Goal: Task Accomplishment & Management: Manage account settings

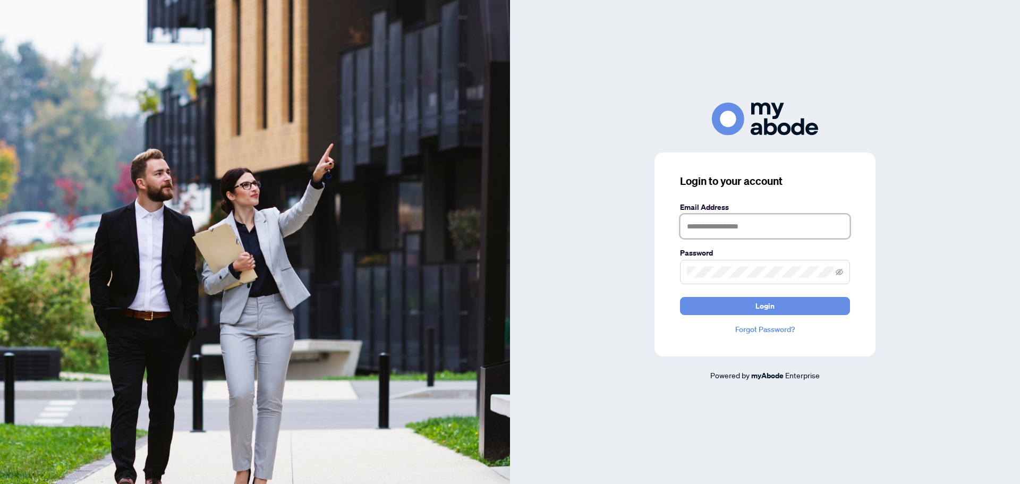
type input "**********"
click at [764, 301] on span "Login" at bounding box center [764, 305] width 19 height 17
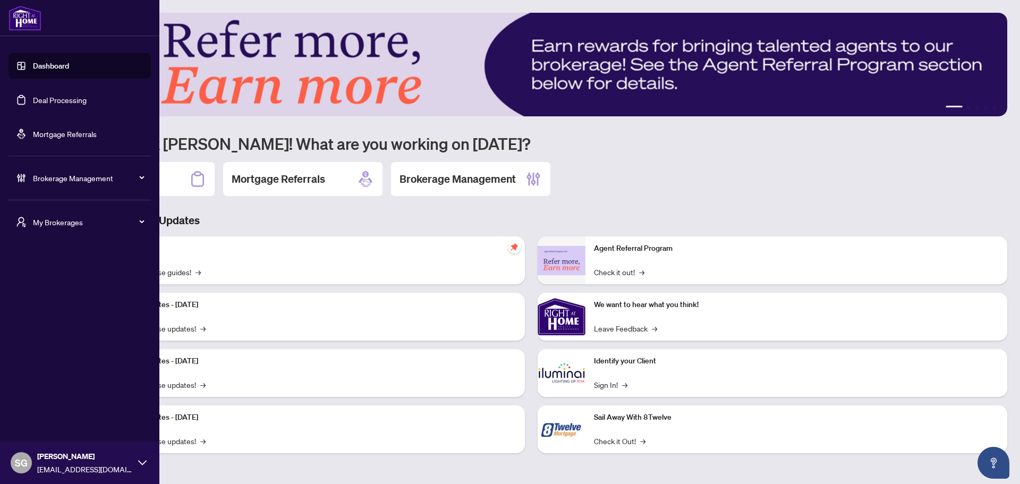
click at [63, 184] on div "Brokerage Management" at bounding box center [79, 177] width 142 height 25
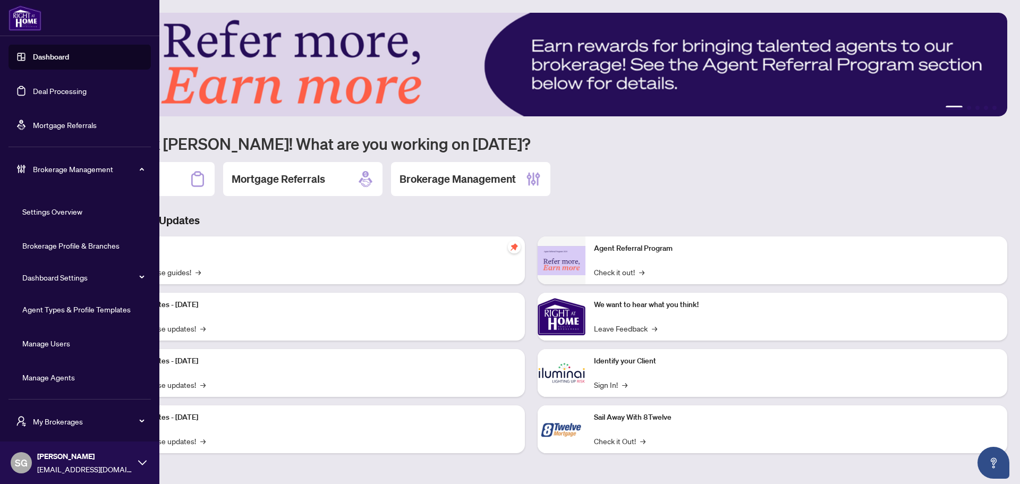
click at [75, 374] on link "Manage Agents" at bounding box center [48, 377] width 53 height 10
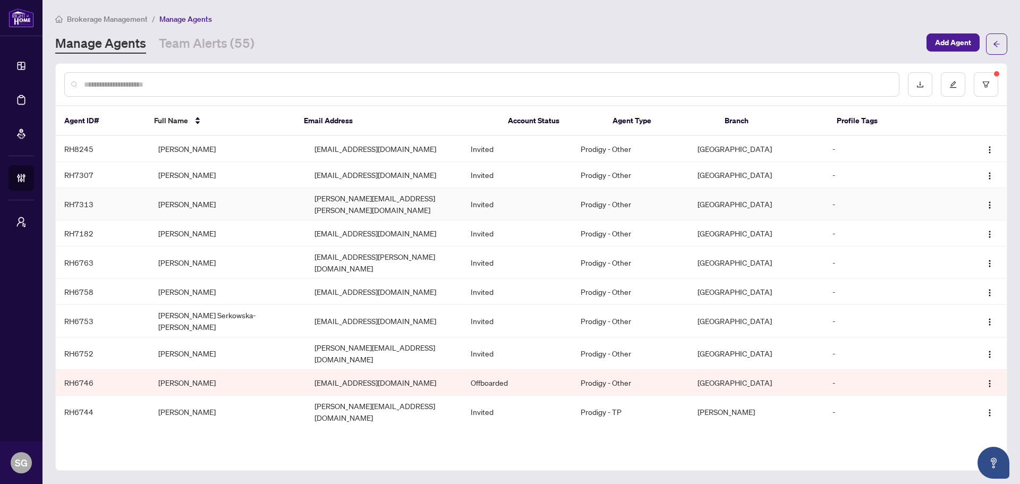
click at [208, 202] on td "OMAR MOHSEN" at bounding box center [228, 204] width 156 height 32
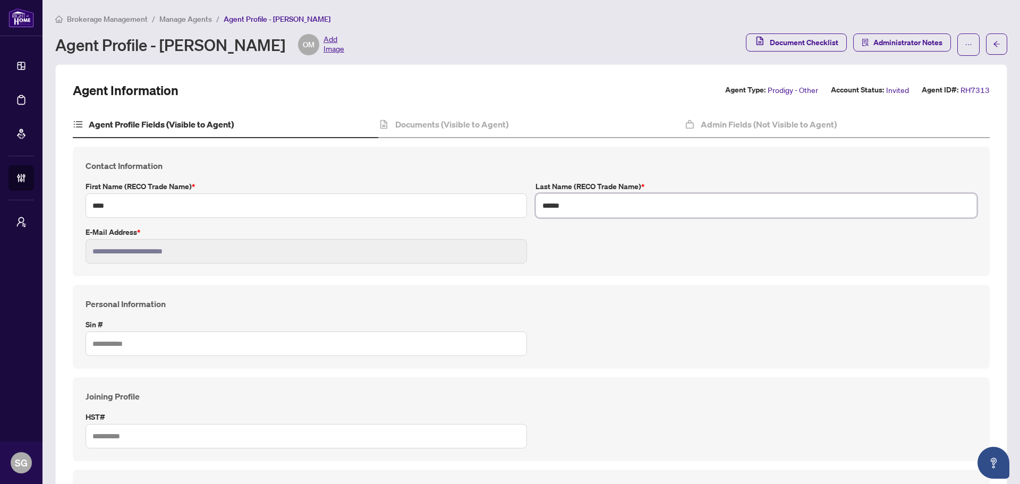
type input "**********"
click at [776, 120] on h4 "Admin Fields (Not Visible to Agent)" at bounding box center [769, 124] width 136 height 13
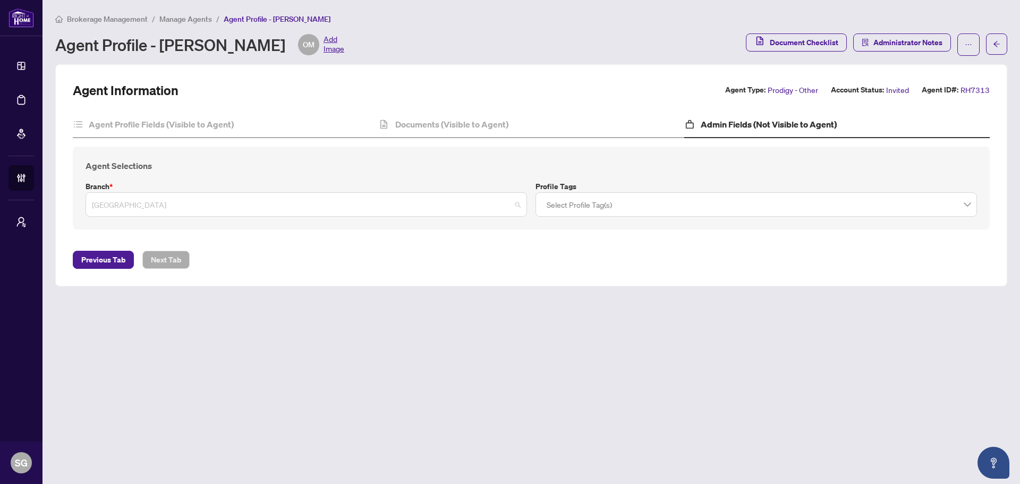
click at [500, 198] on span "Mississauga" at bounding box center [306, 204] width 429 height 20
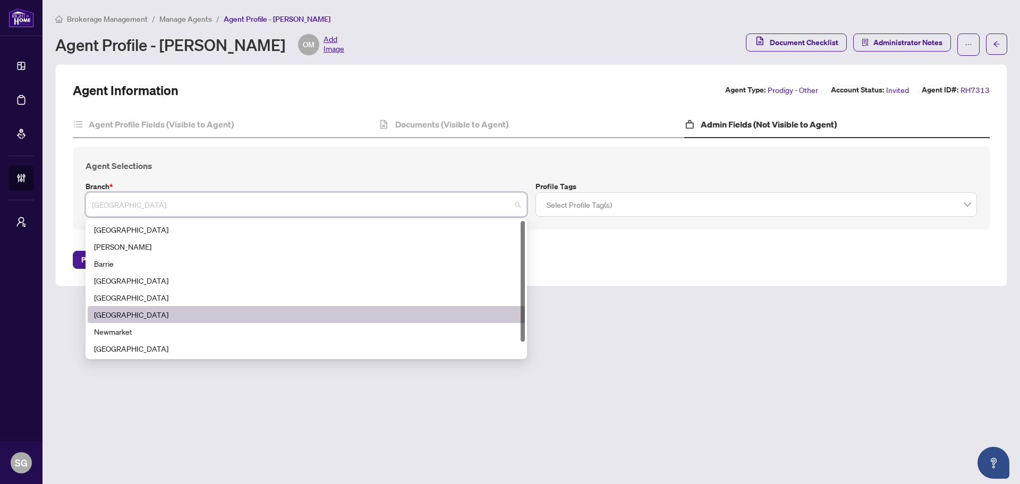
click at [545, 59] on div "Brokerage Management / Manage Agents / Agent Profile - OMAR MOHSEN Agent Profil…" at bounding box center [531, 39] width 952 height 52
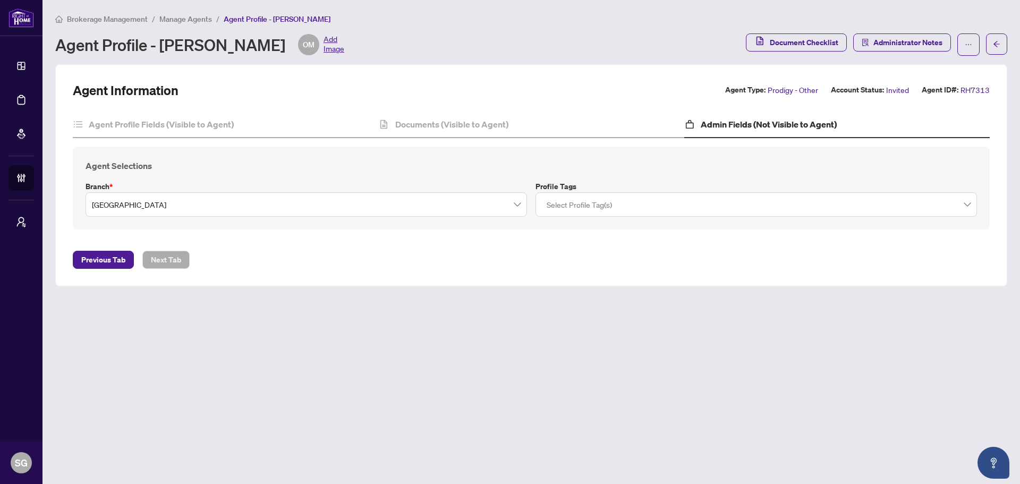
click at [180, 19] on span "Manage Agents" at bounding box center [185, 19] width 53 height 10
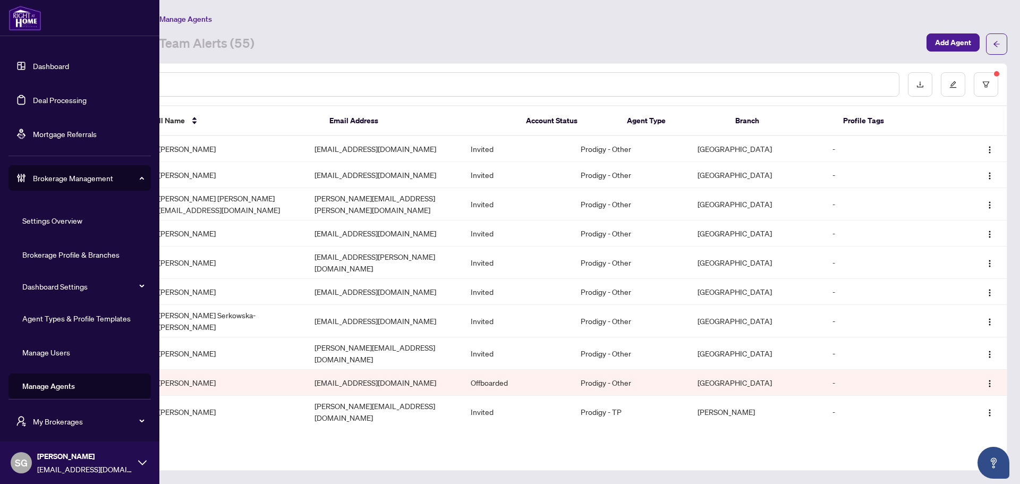
click at [98, 321] on link "Agent Types & Profile Templates" at bounding box center [76, 318] width 108 height 10
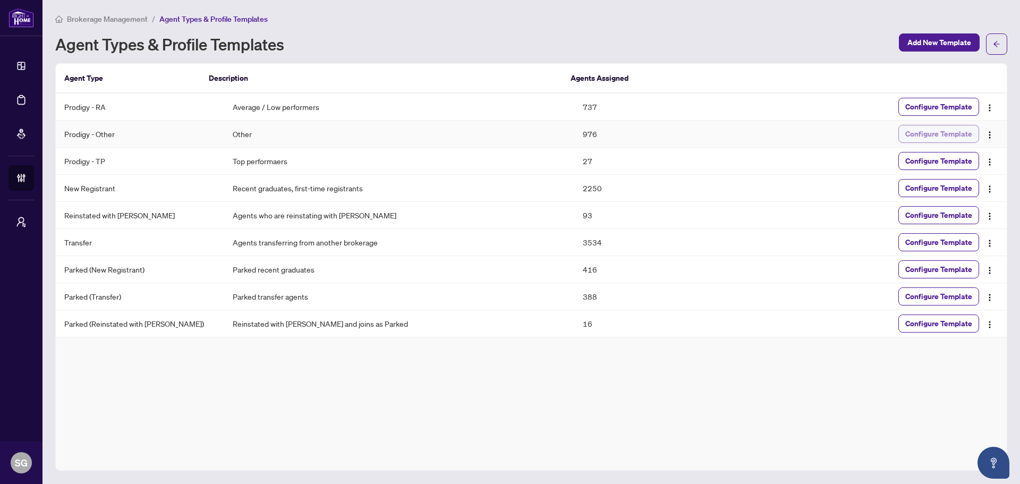
click at [956, 134] on span "Configure Template" at bounding box center [938, 133] width 67 height 17
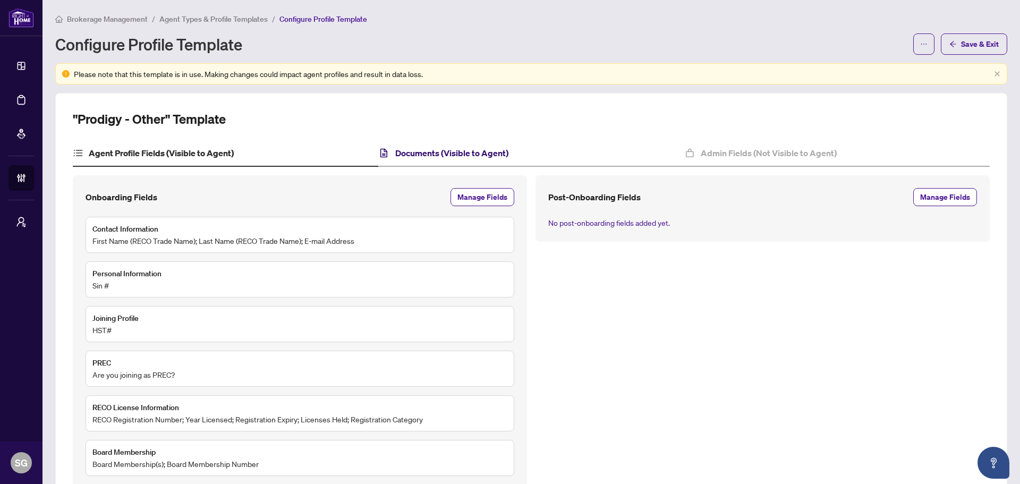
click at [464, 155] on h4 "Documents (Visible to Agent)" at bounding box center [451, 153] width 113 height 13
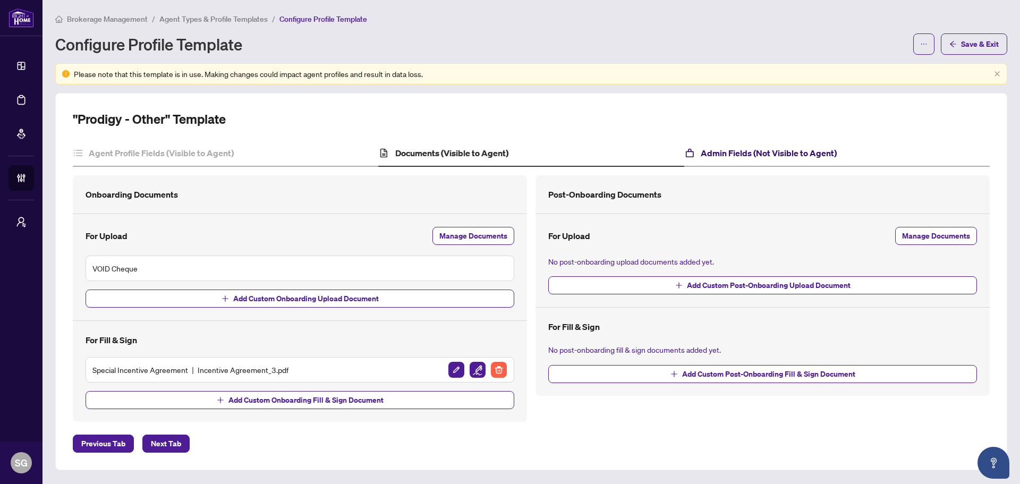
click at [737, 154] on h4 "Admin Fields (Not Visible to Agent)" at bounding box center [769, 153] width 136 height 13
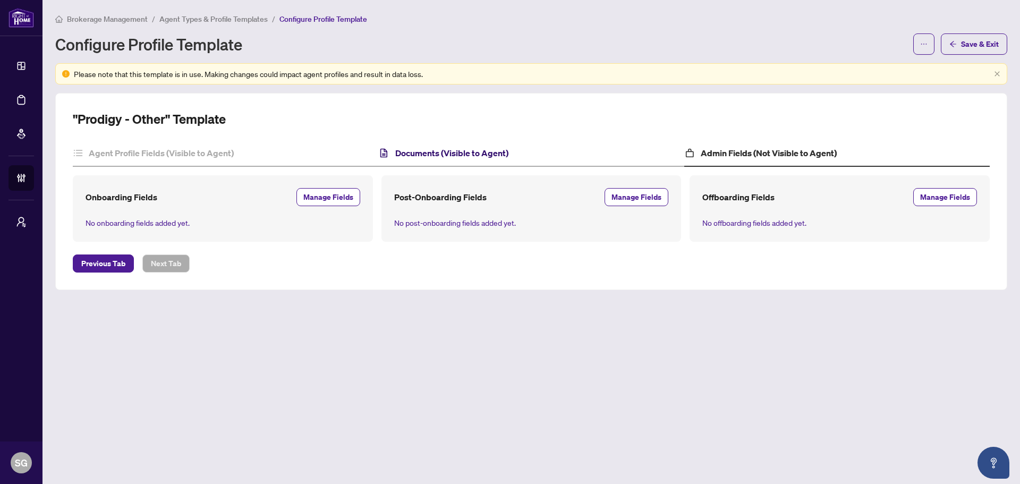
click at [501, 152] on h4 "Documents (Visible to Agent)" at bounding box center [451, 153] width 113 height 13
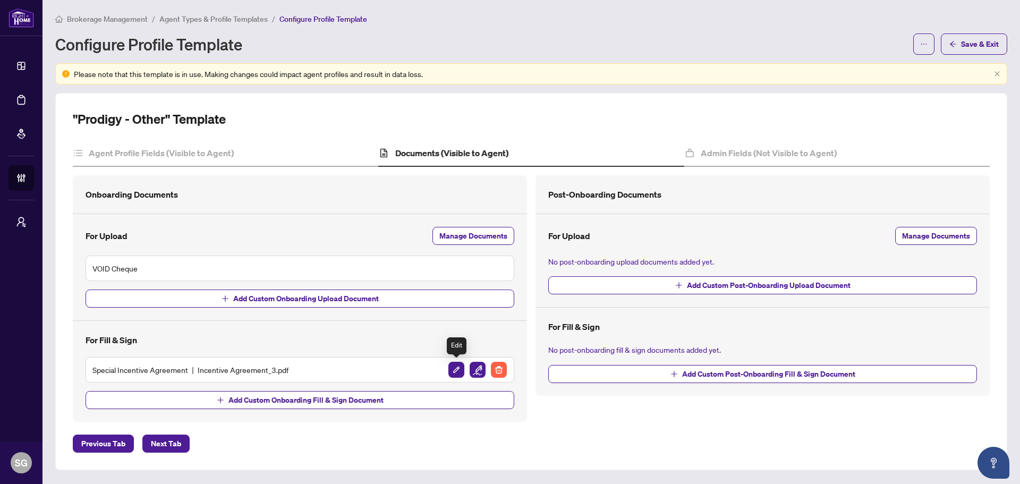
click at [457, 371] on img "button" at bounding box center [456, 370] width 16 height 16
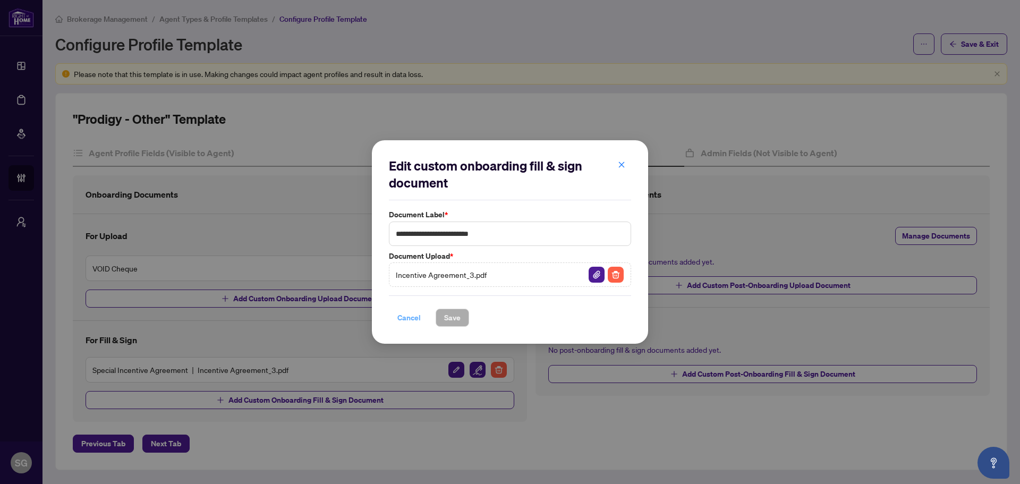
click at [413, 321] on span "Cancel" at bounding box center [408, 317] width 23 height 17
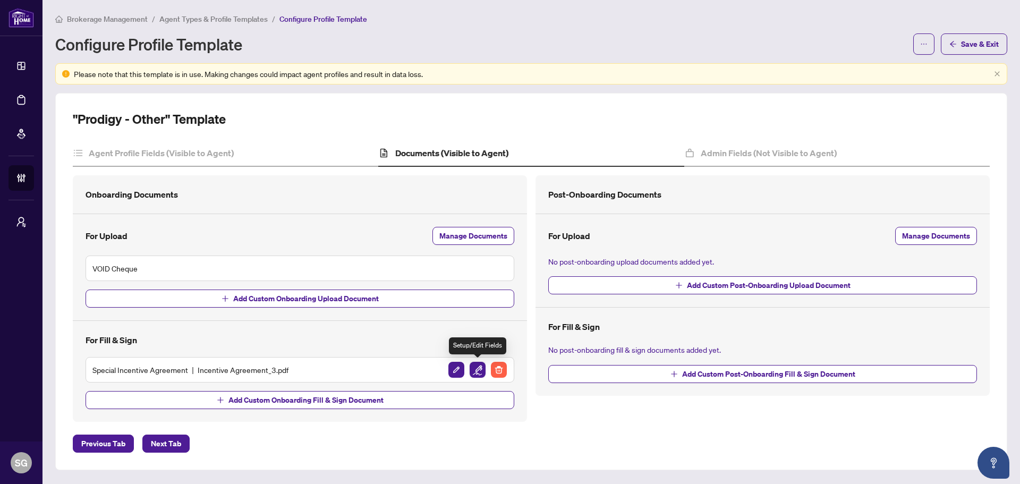
click at [475, 368] on img "button" at bounding box center [478, 370] width 16 height 16
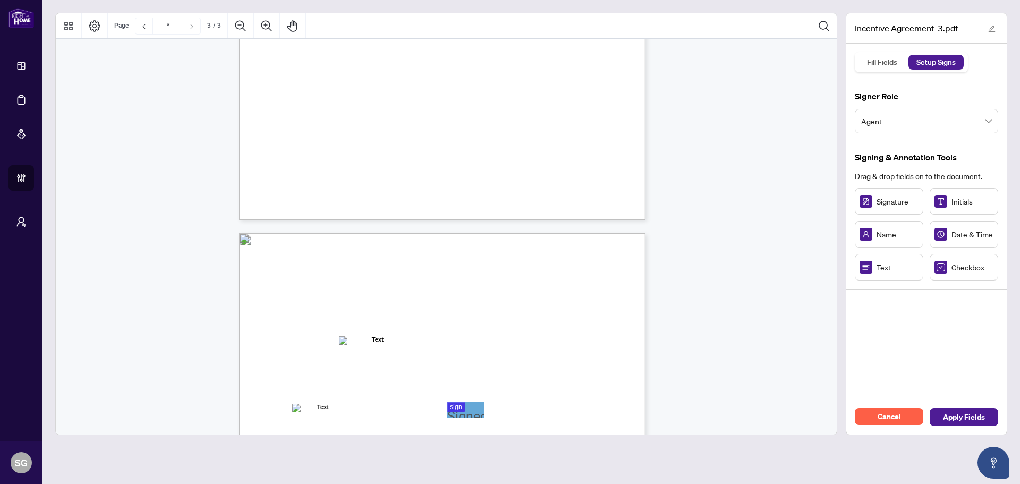
scroll to position [1116, 0]
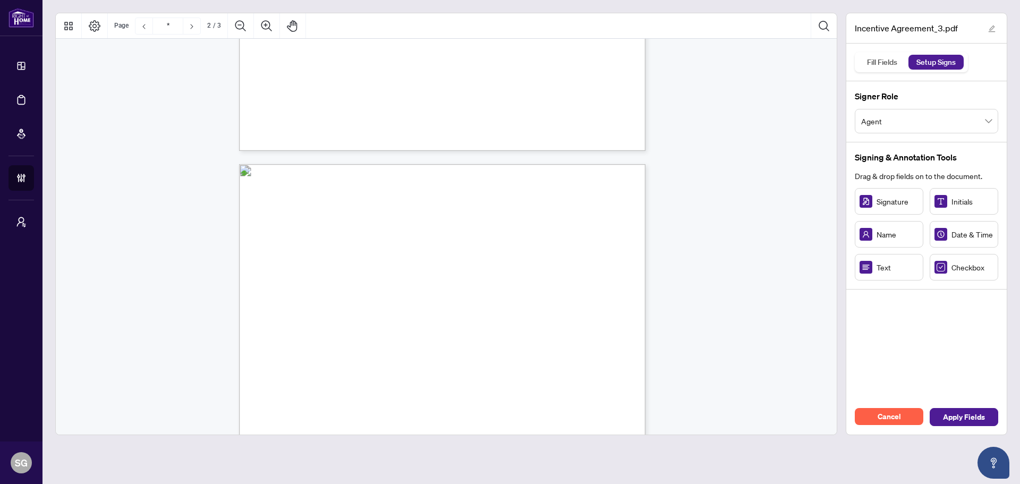
type input "*"
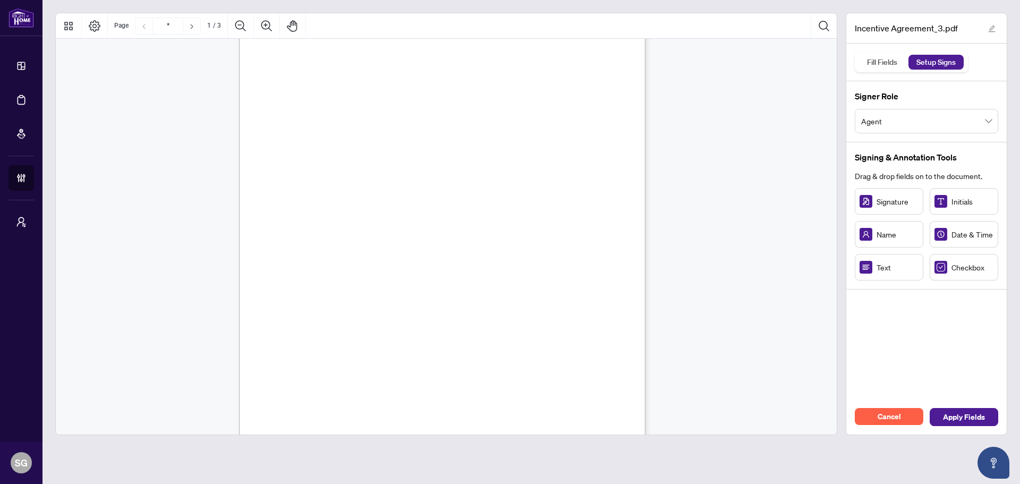
scroll to position [106, 0]
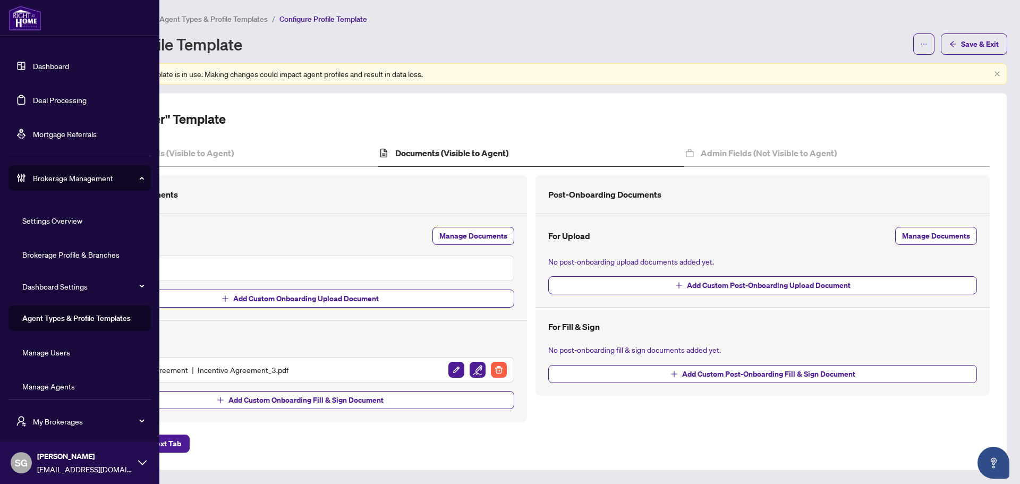
click at [52, 67] on link "Dashboard" at bounding box center [51, 66] width 36 height 10
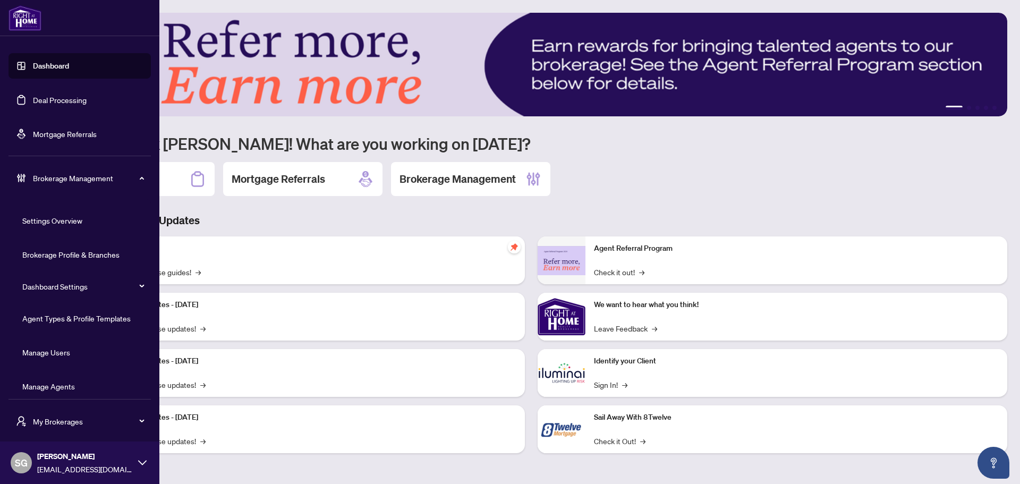
click at [95, 318] on link "Agent Types & Profile Templates" at bounding box center [76, 318] width 108 height 10
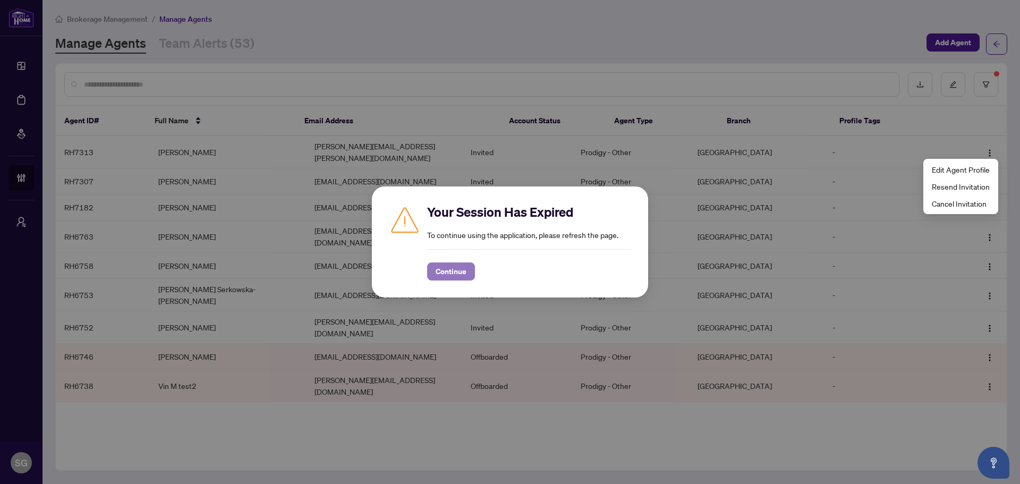
click at [465, 275] on span "Continue" at bounding box center [451, 271] width 31 height 17
